Goal: Transaction & Acquisition: Obtain resource

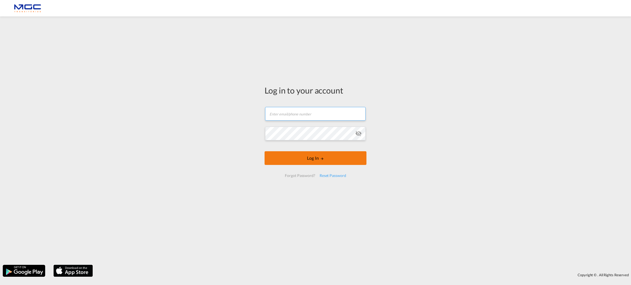
type input "[EMAIL_ADDRESS][DOMAIN_NAME]"
click at [328, 153] on button "Log In" at bounding box center [316, 158] width 102 height 14
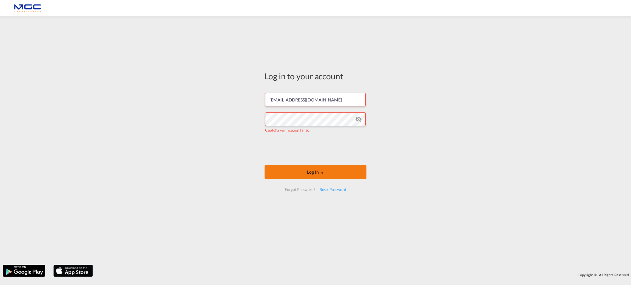
click at [321, 174] on md-icon "LOGIN" at bounding box center [322, 173] width 4 height 4
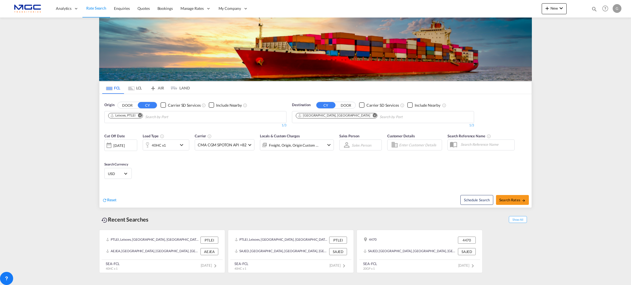
click at [373, 116] on md-icon "Remove" at bounding box center [375, 115] width 4 height 4
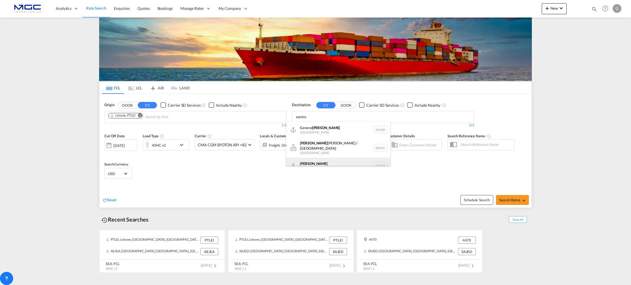
type input "santos"
click at [313, 159] on div "[PERSON_NAME] [GEOGRAPHIC_DATA] BRSSZ" at bounding box center [338, 166] width 104 height 16
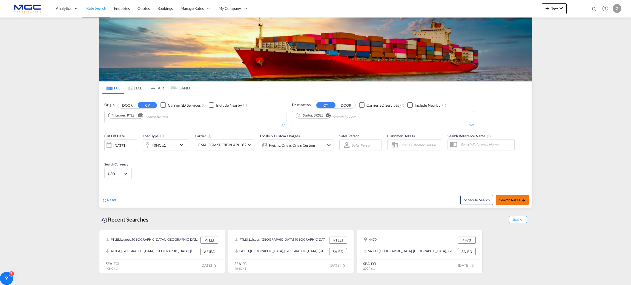
click at [513, 202] on span "Search Rates" at bounding box center [512, 200] width 26 height 4
type input "PTLEI to BRSSZ / [DATE]"
